Goal: Task Accomplishment & Management: Manage account settings

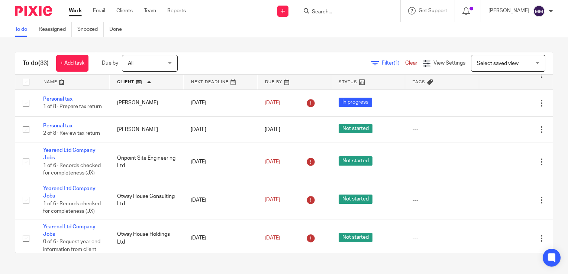
scroll to position [458, 0]
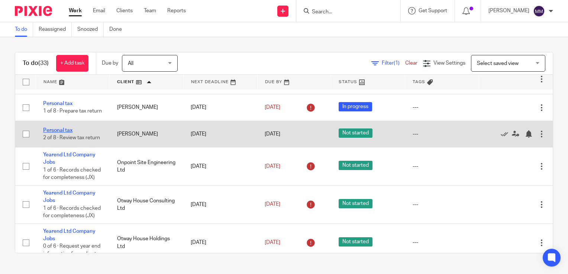
click at [64, 133] on link "Personal tax" at bounding box center [57, 130] width 29 height 5
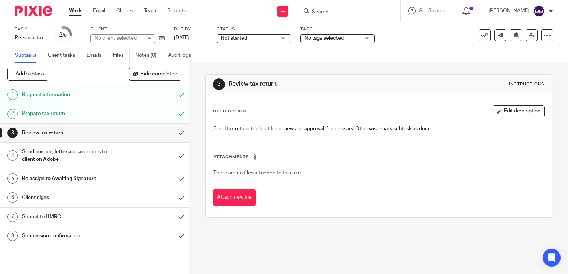
click at [240, 36] on span "Not started" at bounding box center [234, 38] width 26 height 5
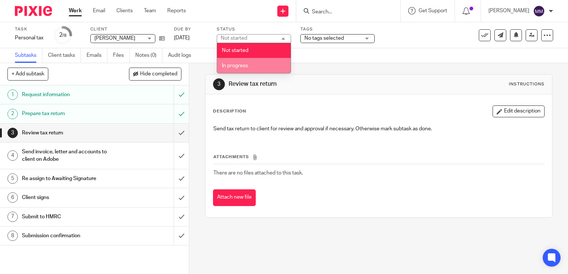
click at [248, 63] on span "In progress" at bounding box center [235, 65] width 26 height 5
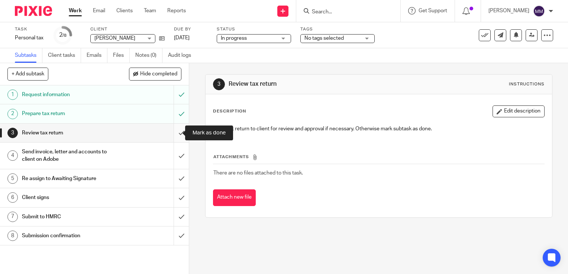
click at [177, 130] on input "submit" at bounding box center [94, 133] width 189 height 19
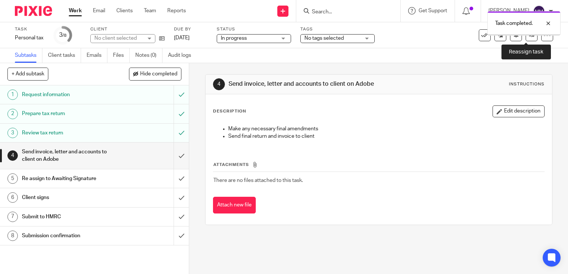
click at [529, 35] on icon at bounding box center [532, 35] width 6 height 6
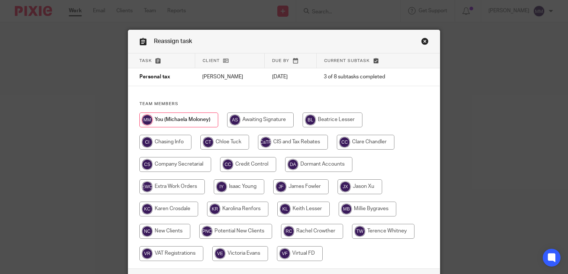
click at [371, 178] on div at bounding box center [283, 191] width 289 height 156
click at [358, 193] on input "radio" at bounding box center [359, 186] width 45 height 15
radio input "true"
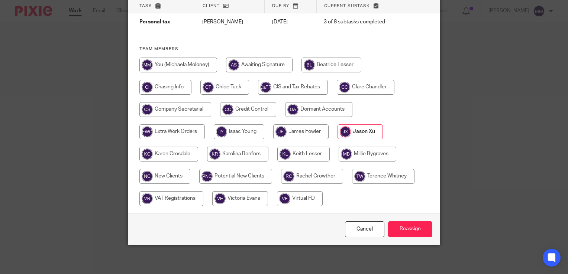
scroll to position [55, 0]
click at [397, 224] on input "Reassign" at bounding box center [410, 229] width 44 height 16
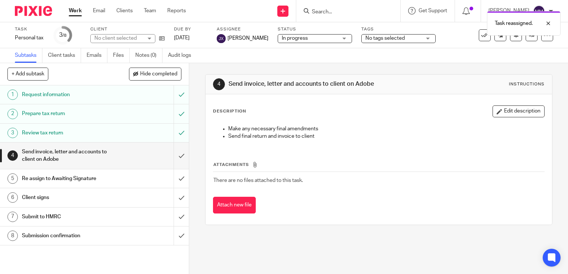
click at [48, 17] on div at bounding box center [30, 11] width 61 height 22
click at [41, 3] on div at bounding box center [30, 11] width 61 height 22
click at [43, 19] on div at bounding box center [30, 11] width 61 height 22
drag, startPoint x: 43, startPoint y: 19, endPoint x: 39, endPoint y: 11, distance: 9.5
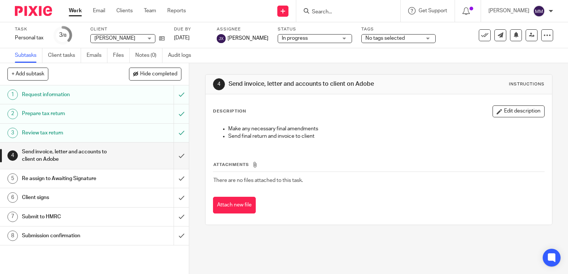
click at [39, 11] on img at bounding box center [33, 11] width 37 height 10
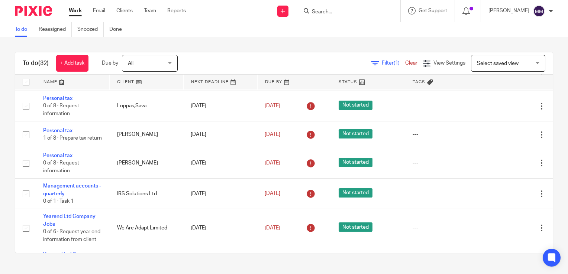
scroll to position [572, 0]
click at [95, 84] on link at bounding box center [73, 82] width 74 height 15
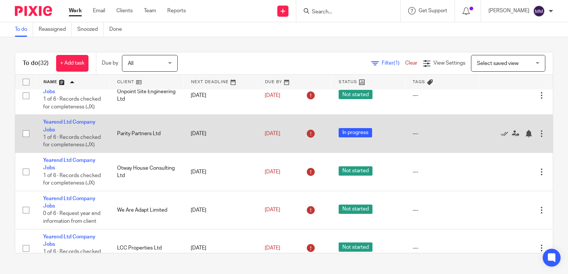
scroll to position [540, 0]
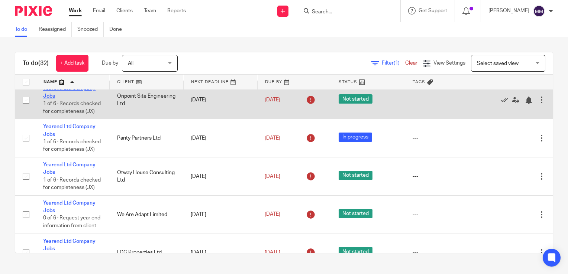
click at [78, 98] on link "Yearend Ltd Company Jobs" at bounding box center [69, 92] width 52 height 13
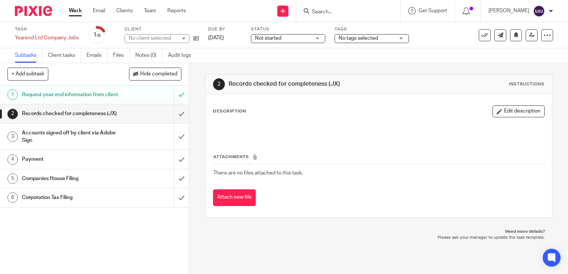
click at [297, 40] on span "Not started" at bounding box center [283, 39] width 56 height 8
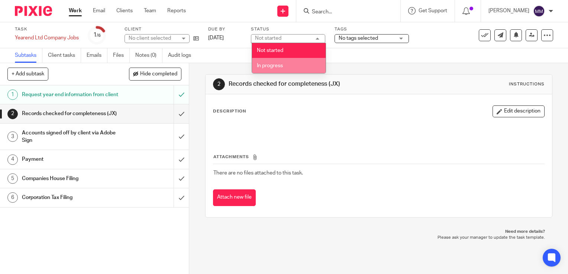
click at [295, 62] on li "In progress" at bounding box center [289, 65] width 74 height 15
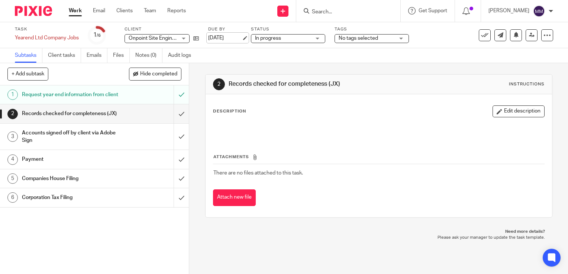
click at [221, 38] on link "[DATE]" at bounding box center [224, 38] width 33 height 8
click at [34, 7] on img at bounding box center [33, 11] width 37 height 10
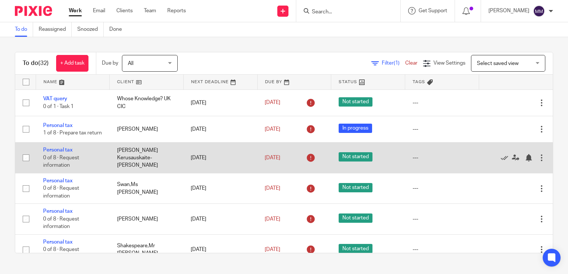
scroll to position [153, 0]
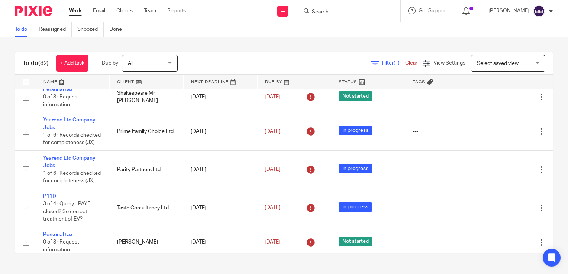
click at [86, 78] on link at bounding box center [73, 82] width 74 height 15
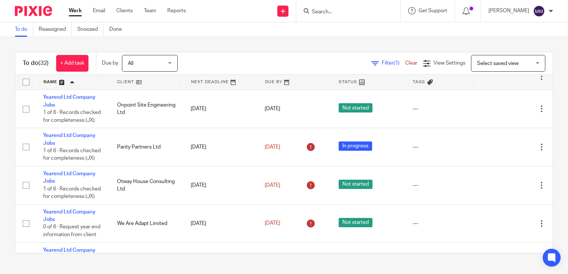
scroll to position [532, 0]
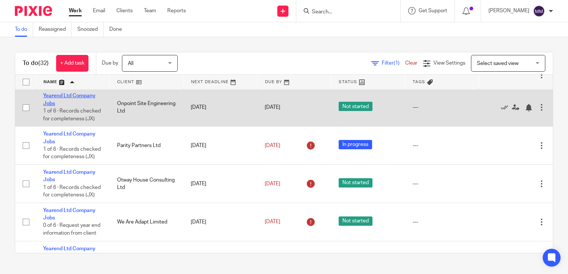
click at [75, 106] on link "Yearend Ltd Company Jobs" at bounding box center [69, 99] width 52 height 13
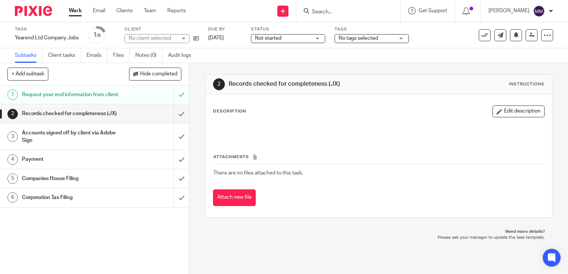
click at [290, 31] on label "Status" at bounding box center [288, 29] width 74 height 6
click at [290, 36] on span "Not started" at bounding box center [283, 39] width 56 height 8
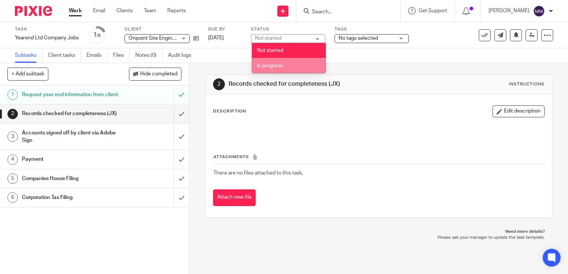
click at [288, 62] on li "In progress" at bounding box center [289, 65] width 74 height 15
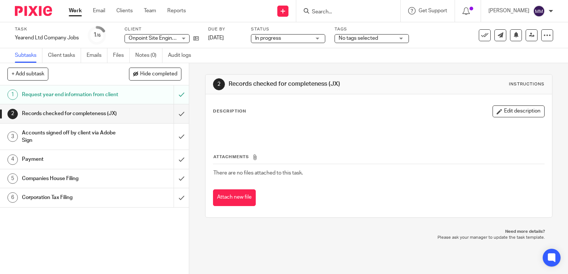
click at [35, 14] on img at bounding box center [33, 11] width 37 height 10
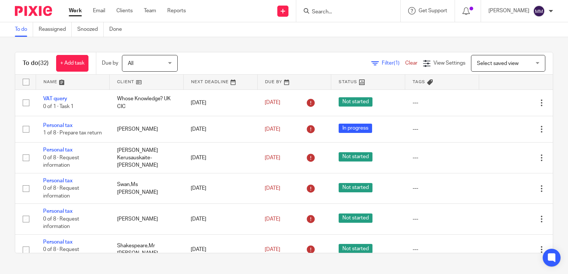
click at [67, 82] on link at bounding box center [73, 82] width 74 height 15
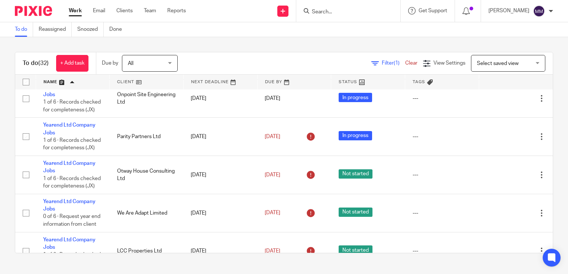
scroll to position [542, 0]
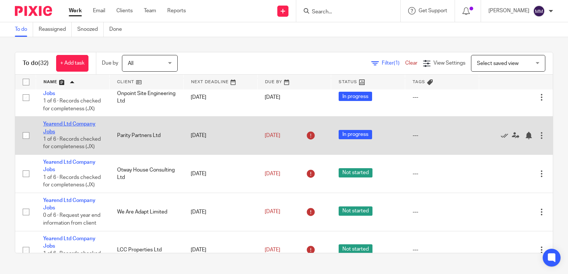
click at [80, 134] on link "Yearend Ltd Company Jobs" at bounding box center [69, 128] width 52 height 13
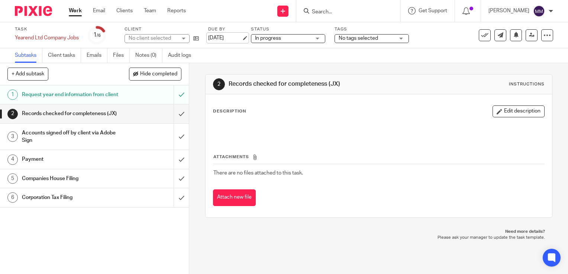
click at [241, 39] on link "[DATE]" at bounding box center [224, 38] width 33 height 8
click at [50, 8] on img at bounding box center [33, 11] width 37 height 10
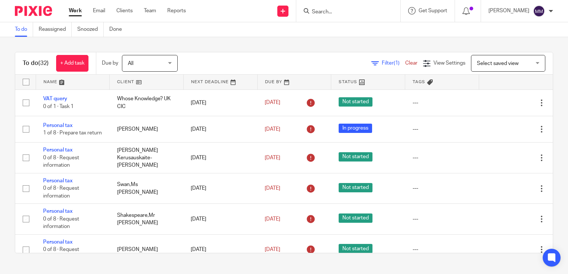
click at [82, 84] on link at bounding box center [73, 82] width 74 height 15
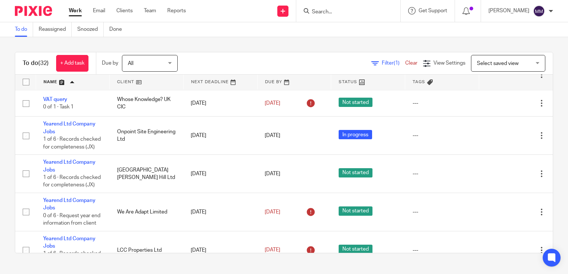
scroll to position [503, 0]
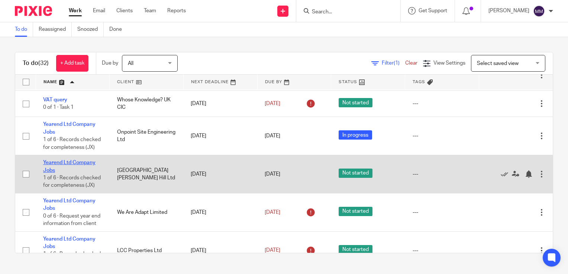
click at [84, 173] on link "Yearend Ltd Company Jobs" at bounding box center [69, 166] width 52 height 13
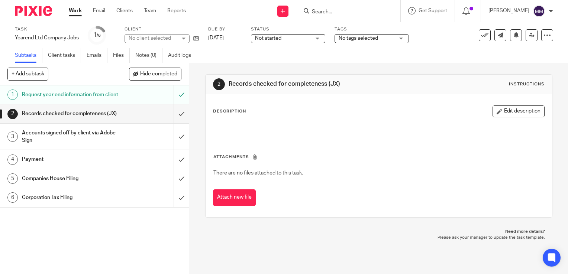
click at [271, 35] on span "Not started" at bounding box center [283, 39] width 56 height 8
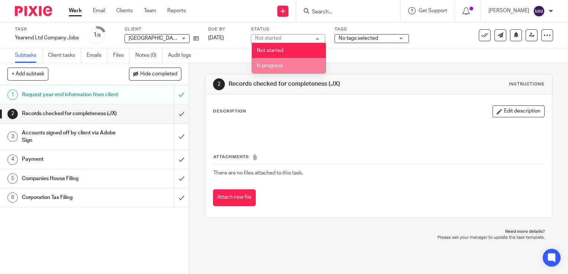
click at [273, 64] on span "In progress" at bounding box center [270, 65] width 26 height 5
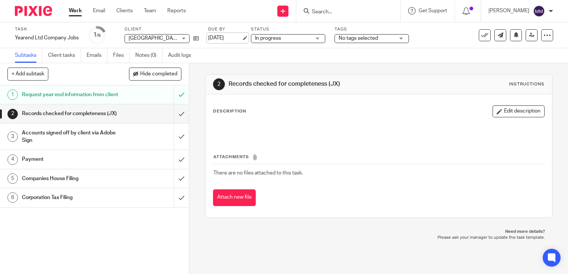
click at [230, 41] on link "[DATE]" at bounding box center [224, 38] width 33 height 8
click at [37, 9] on img at bounding box center [33, 11] width 37 height 10
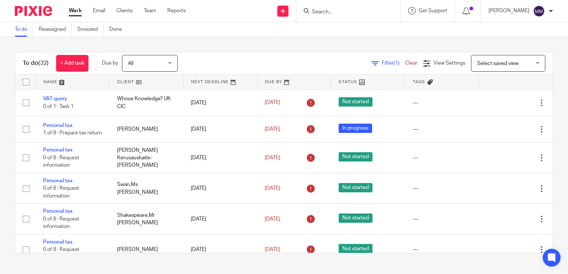
click at [88, 84] on link at bounding box center [73, 82] width 74 height 15
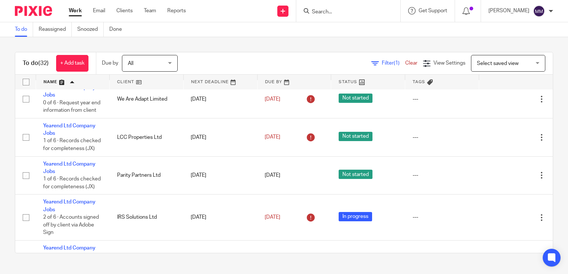
scroll to position [618, 0]
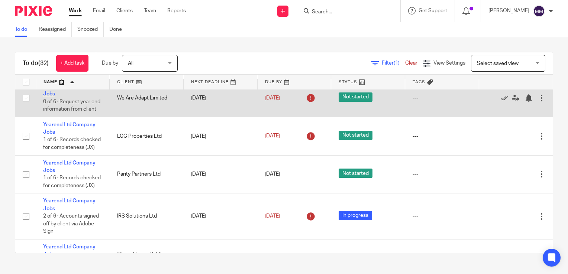
click at [84, 97] on link "Yearend Ltd Company Jobs" at bounding box center [69, 90] width 52 height 13
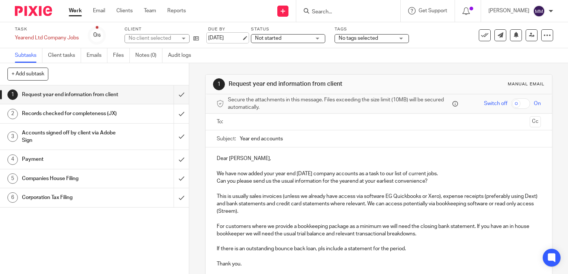
click at [229, 34] on link "30 Aug 2025" at bounding box center [224, 38] width 33 height 8
click at [35, 10] on img at bounding box center [33, 11] width 37 height 10
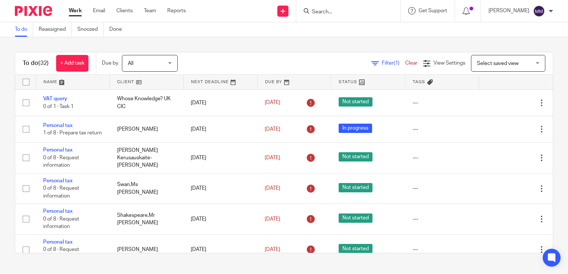
click at [89, 85] on link at bounding box center [73, 82] width 74 height 15
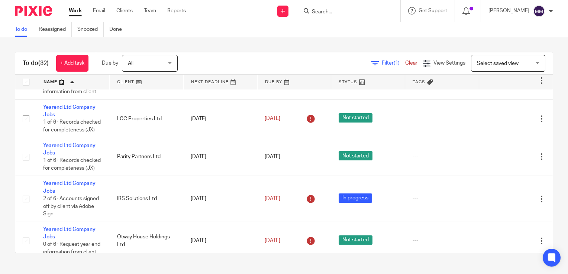
scroll to position [636, 0]
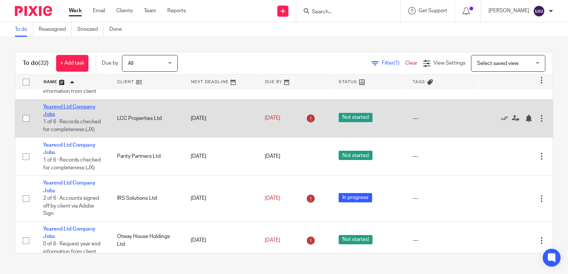
click at [64, 117] on link "Yearend Ltd Company Jobs" at bounding box center [69, 110] width 52 height 13
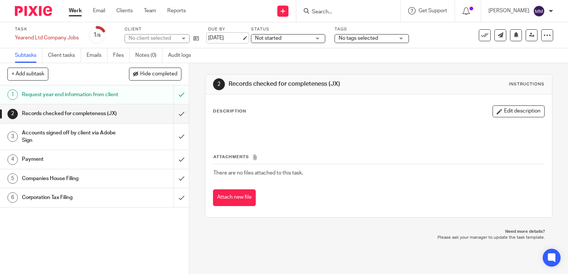
click at [227, 38] on link "[DATE]" at bounding box center [224, 38] width 33 height 8
click at [43, 12] on img at bounding box center [33, 11] width 37 height 10
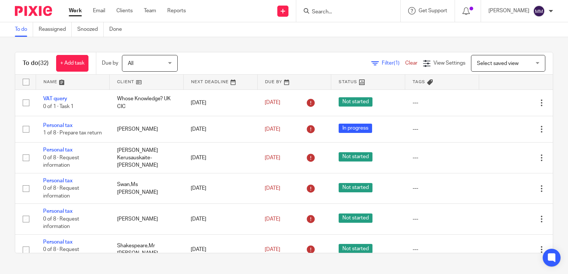
click at [84, 78] on link at bounding box center [73, 82] width 74 height 15
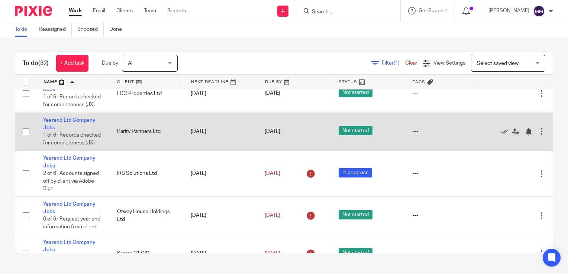
scroll to position [655, 0]
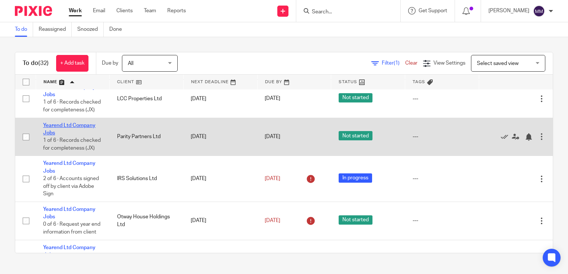
click at [73, 136] on link "Yearend Ltd Company Jobs" at bounding box center [69, 129] width 52 height 13
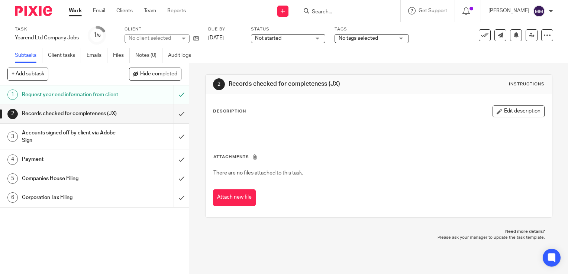
click at [297, 35] on span "Not started" at bounding box center [283, 39] width 56 height 8
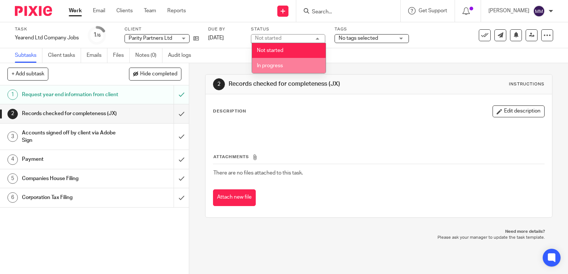
click at [293, 64] on li "In progress" at bounding box center [289, 65] width 74 height 15
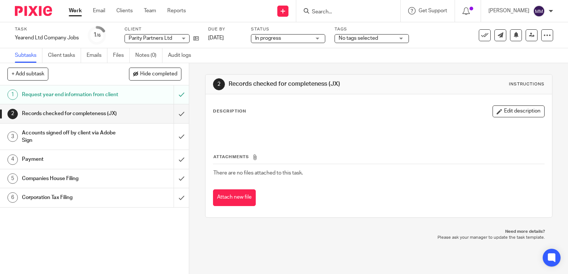
click at [34, 13] on img at bounding box center [33, 11] width 37 height 10
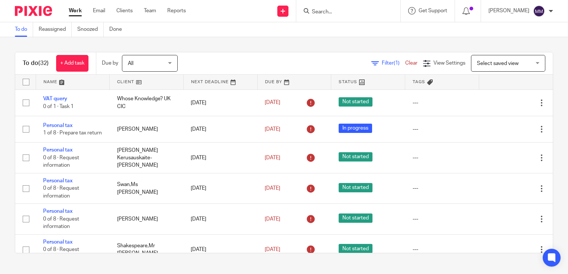
click at [88, 80] on link at bounding box center [73, 82] width 74 height 15
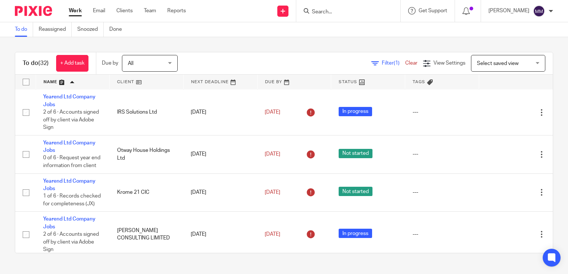
scroll to position [725, 0]
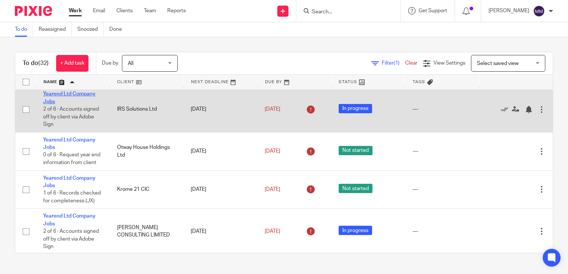
click at [76, 104] on link "Yearend Ltd Company Jobs" at bounding box center [69, 97] width 52 height 13
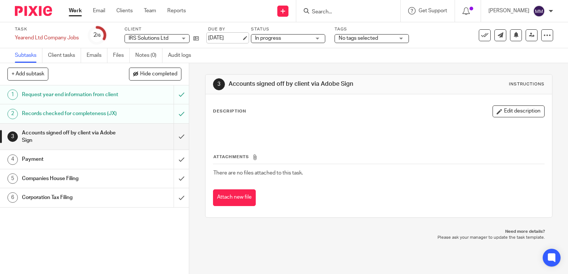
click at [217, 42] on link "3 Sep 2025" at bounding box center [224, 38] width 33 height 8
click at [39, 16] on img at bounding box center [33, 11] width 37 height 10
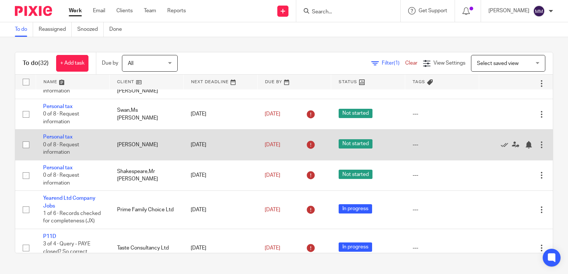
scroll to position [81, 0]
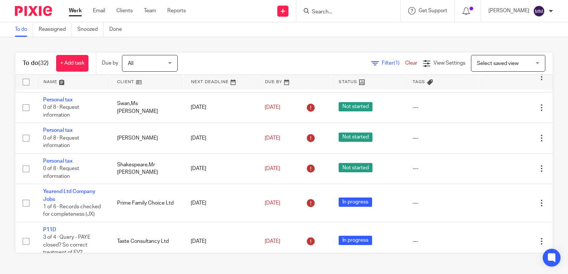
click at [73, 88] on link at bounding box center [73, 82] width 74 height 15
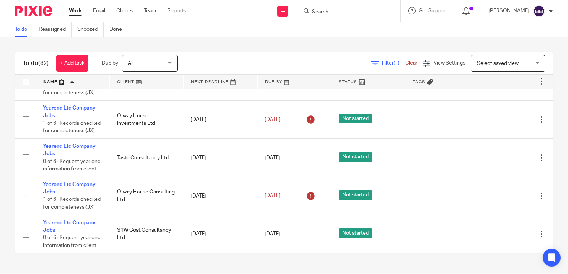
scroll to position [1072, 0]
